Goal: Task Accomplishment & Management: Manage account settings

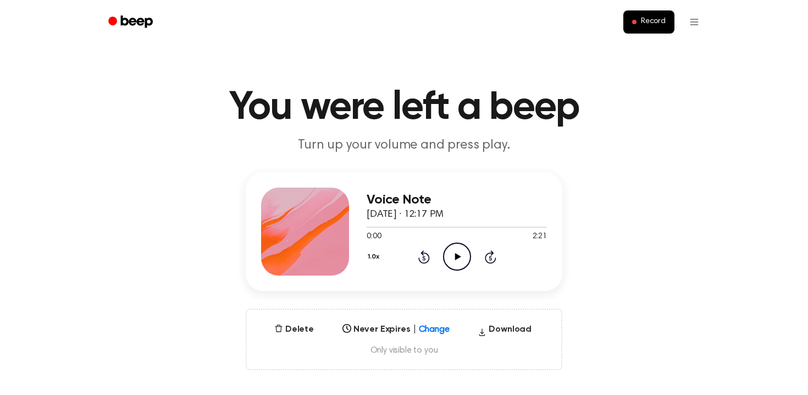
scroll to position [58, 0]
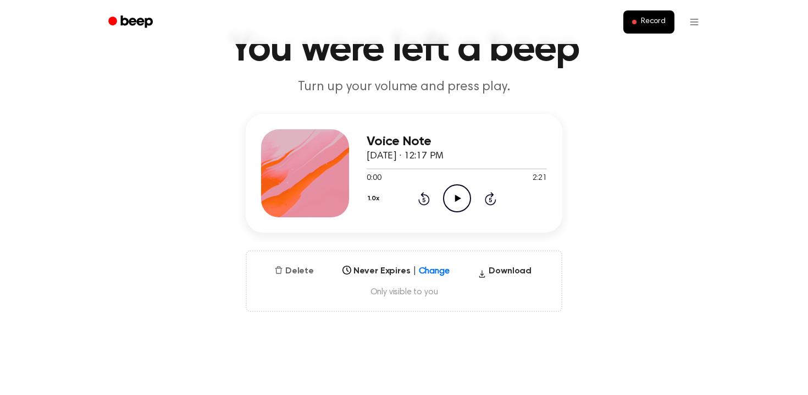
click at [274, 278] on button "Delete" at bounding box center [294, 270] width 48 height 13
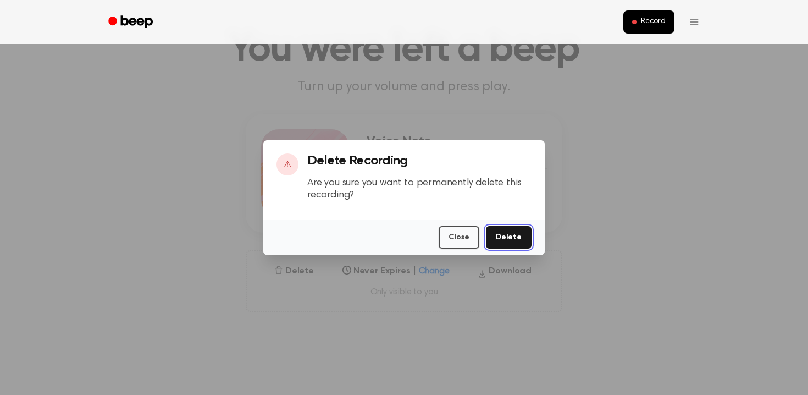
click at [529, 248] on button "Delete" at bounding box center [509, 237] width 46 height 23
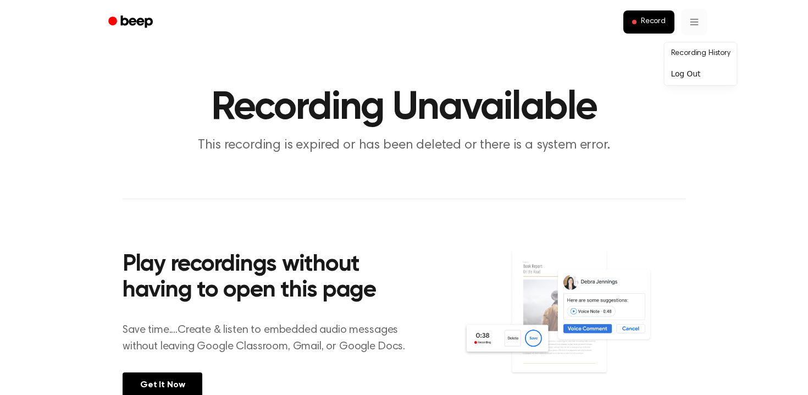
click at [736, 21] on html "Record Recording Unavailable This recording is expired or has been deleted or t…" at bounding box center [404, 327] width 808 height 654
click at [734, 21] on html "Record Recording Unavailable This recording is expired or has been deleted or t…" at bounding box center [404, 327] width 808 height 654
